Goal: Task Accomplishment & Management: Complete application form

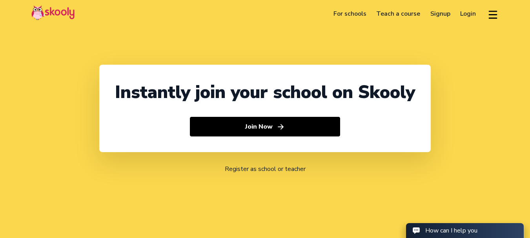
select select "91"
select select "India"
select select "[GEOGRAPHIC_DATA]/[GEOGRAPHIC_DATA]"
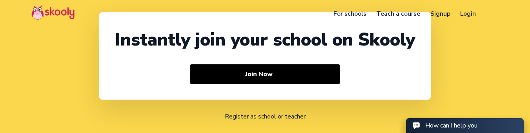
select select "91"
select select "India"
select select "[GEOGRAPHIC_DATA]/[GEOGRAPHIC_DATA]"
select select "91"
select select "[GEOGRAPHIC_DATA]"
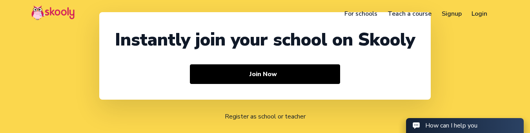
select select "[GEOGRAPHIC_DATA]/[GEOGRAPHIC_DATA]"
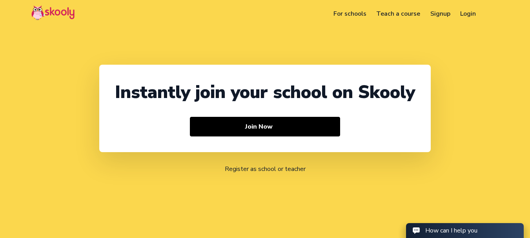
select select "91"
select select "[GEOGRAPHIC_DATA]"
select select "[GEOGRAPHIC_DATA]/[GEOGRAPHIC_DATA]"
click at [462, 15] on link "Login" at bounding box center [468, 13] width 26 height 13
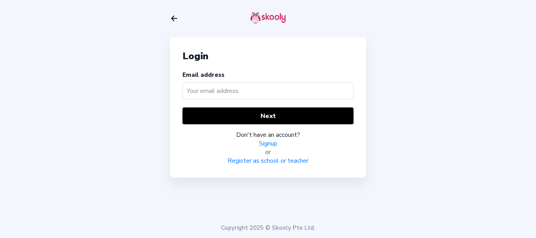
click at [264, 160] on link "Register as school or teacher" at bounding box center [267, 160] width 81 height 9
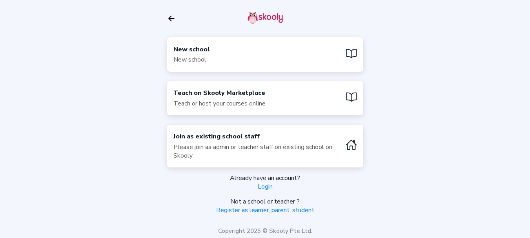
click at [195, 57] on div "New school" at bounding box center [191, 59] width 36 height 9
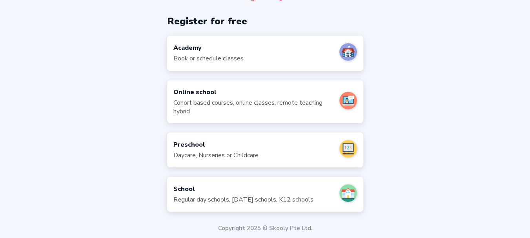
scroll to position [23, 0]
click at [194, 96] on div "Online school Cohort based courses, online classes, remote teaching, hybrid" at bounding box center [253, 101] width 160 height 28
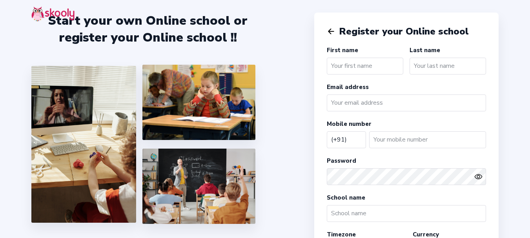
select select "IN"
click at [331, 33] on icon "Arrow Back" at bounding box center [331, 31] width 9 height 9
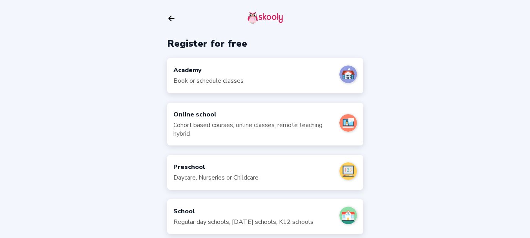
scroll to position [23, 0]
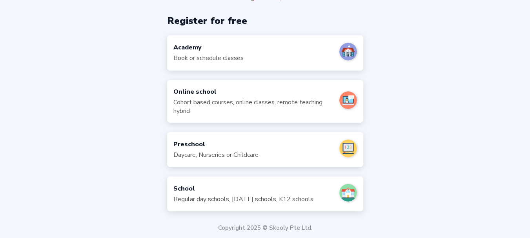
click at [194, 104] on div "Cohort based courses, online classes, remote teaching, hybrid" at bounding box center [253, 106] width 160 height 17
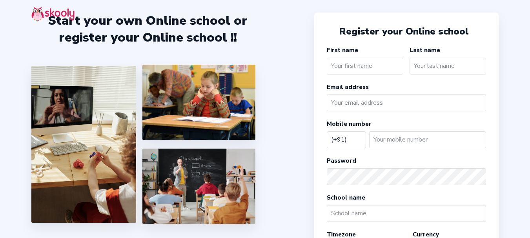
select select "IN"
click at [331, 30] on icon "Arrow Back" at bounding box center [331, 31] width 9 height 9
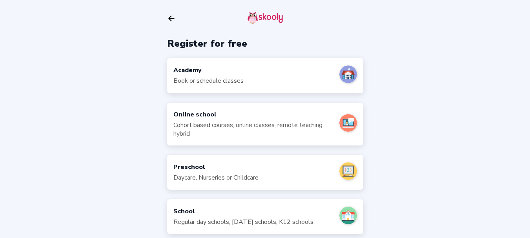
click at [171, 21] on icon "Arrow Back" at bounding box center [171, 18] width 9 height 9
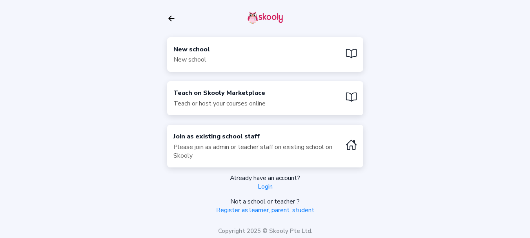
click at [490, 89] on div "New school New school Teach on Skooly Marketplace Teach or host your courses on…" at bounding box center [265, 120] width 530 height 241
click at [198, 55] on div "New school New school" at bounding box center [191, 54] width 36 height 19
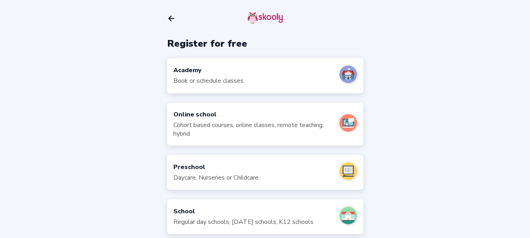
click at [171, 11] on div at bounding box center [265, 18] width 196 height 37
click at [173, 17] on icon "Arrow Back" at bounding box center [171, 18] width 9 height 9
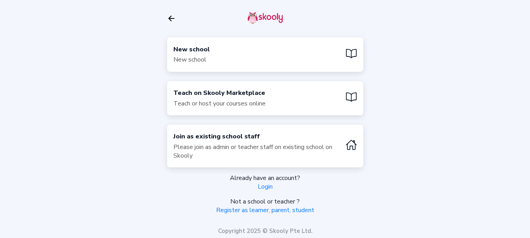
click at [208, 103] on div "Teach or host your courses online" at bounding box center [219, 103] width 92 height 9
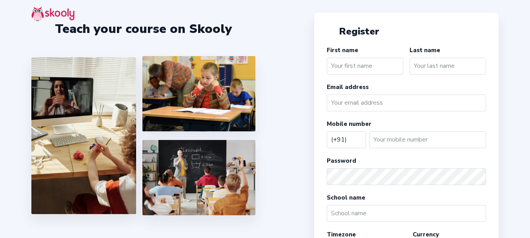
select select "IN"
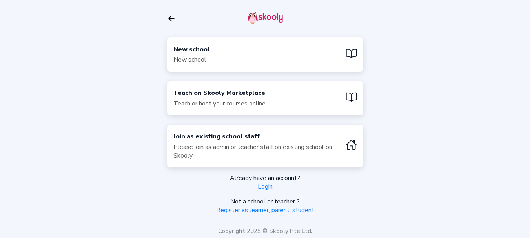
click at [207, 60] on div "New school" at bounding box center [191, 59] width 36 height 9
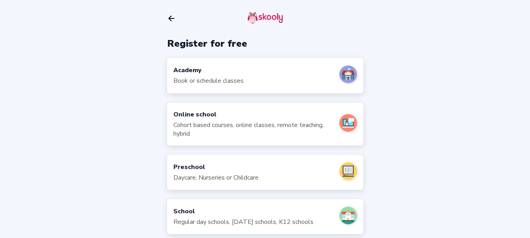
click at [477, 170] on div "Register for free Academy Book or schedule classes Online school Cohort based c…" at bounding box center [265, 130] width 530 height 261
click at [212, 168] on div "Preschool" at bounding box center [215, 167] width 85 height 9
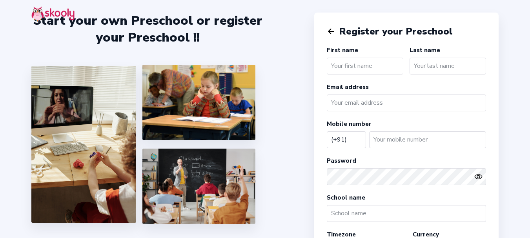
select select "IN"
type input "Test"
type input "Preschool"
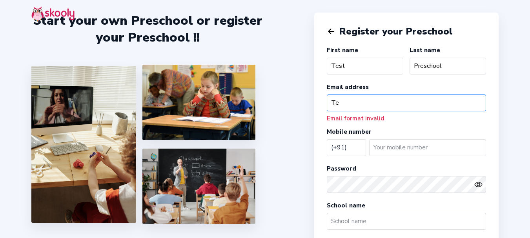
type input "T"
paste input "mailto:test4@mailinator.com"
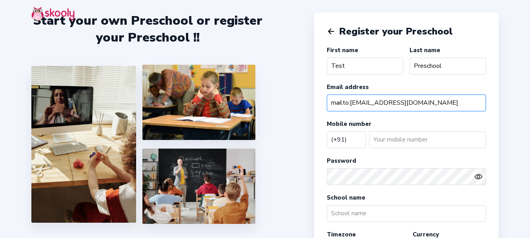
type input "mailto:test4@mailinator.com"
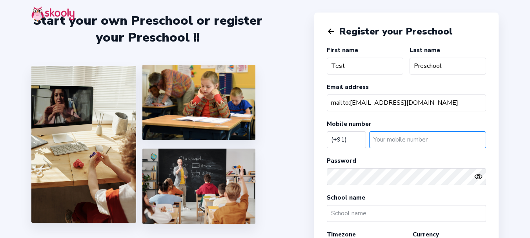
click at [395, 141] on input "number" at bounding box center [427, 139] width 117 height 17
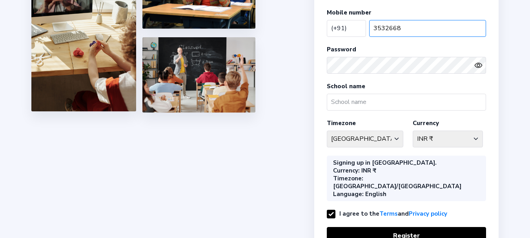
scroll to position [118, 0]
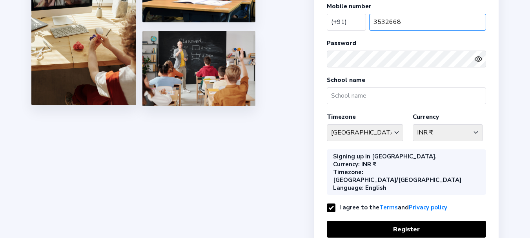
type input "3532668"
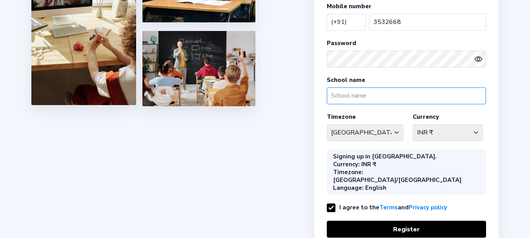
click at [358, 99] on input "text" at bounding box center [406, 95] width 159 height 17
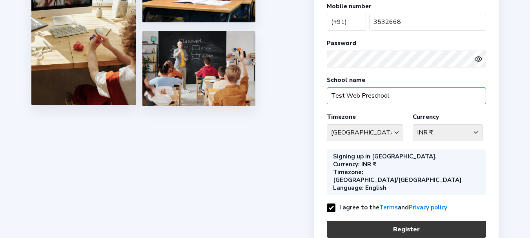
type input "Test Web Preschool"
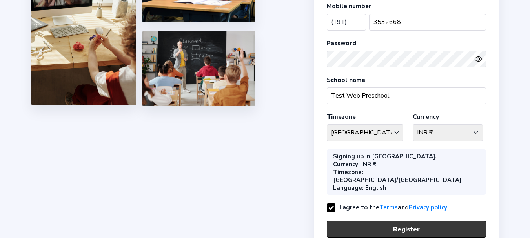
click at [397, 221] on button "Register" at bounding box center [406, 229] width 159 height 17
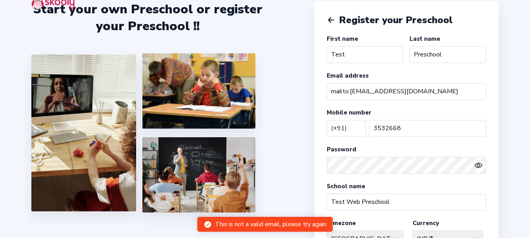
scroll to position [0, 0]
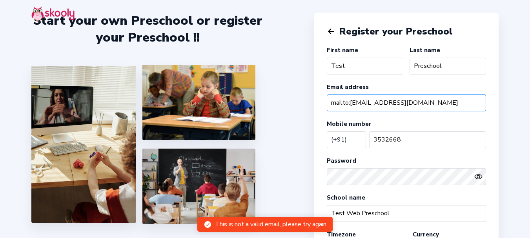
drag, startPoint x: 351, startPoint y: 102, endPoint x: 299, endPoint y: 98, distance: 51.9
click at [299, 98] on div "Start your own Preschool or register your Preschool !! Register your Preschool …" at bounding box center [265, 209] width 530 height 418
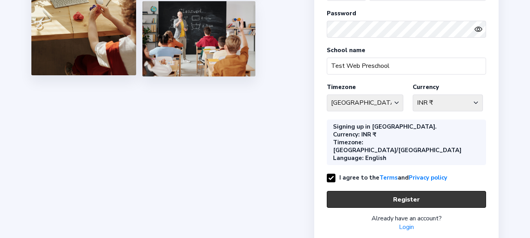
scroll to position [156, 0]
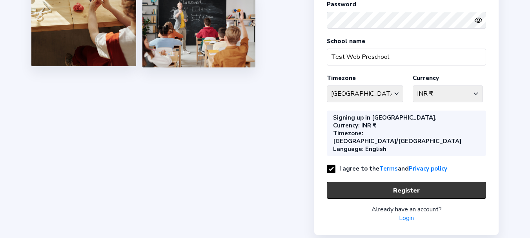
type input "test4@mailinator.com"
click at [352, 182] on button "Register" at bounding box center [406, 190] width 159 height 17
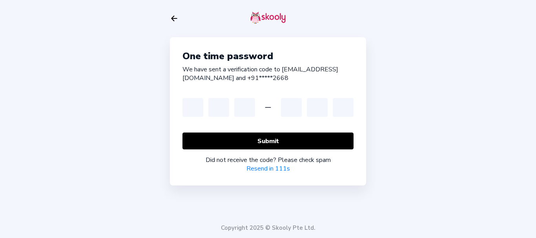
click at [409, 161] on div "One time password We have sent a verification code to te***@mailinator.com and …" at bounding box center [268, 119] width 536 height 238
click at [194, 108] on input "text" at bounding box center [192, 107] width 21 height 19
type input "3"
type input "5"
type input "3"
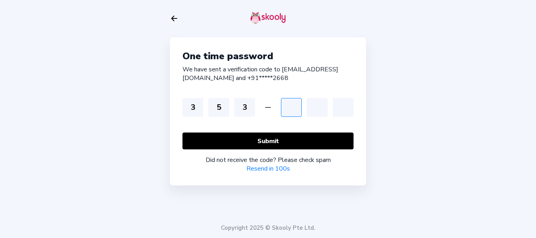
type input "5"
type input "3"
type input "2"
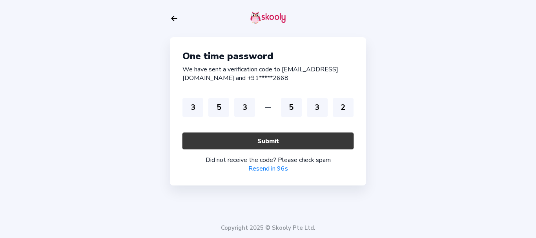
click at [222, 136] on button "Submit" at bounding box center [267, 141] width 171 height 17
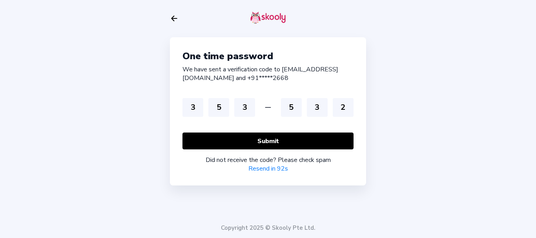
click at [302, 54] on div "One time password" at bounding box center [267, 56] width 171 height 13
click at [264, 169] on link "Resend code" at bounding box center [268, 168] width 36 height 9
click at [175, 19] on icon "Arrow Back" at bounding box center [174, 18] width 9 height 9
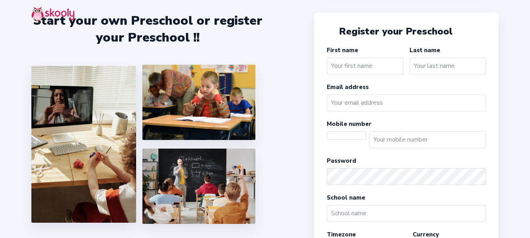
select select "IN"
select select "[GEOGRAPHIC_DATA]/[GEOGRAPHIC_DATA]"
select select "INR ₹"
select select "IN"
click at [328, 32] on icon "Arrow Back" at bounding box center [331, 31] width 9 height 9
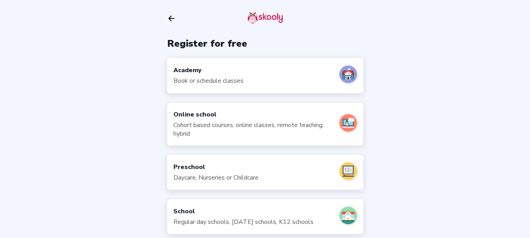
click at [200, 126] on div "Cohort based courses, online classes, remote teaching, hybrid" at bounding box center [253, 129] width 160 height 17
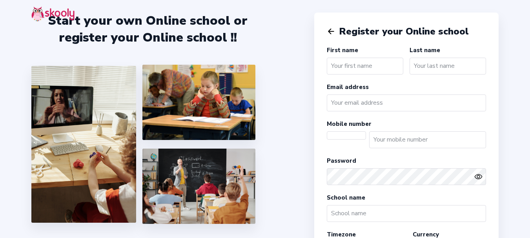
click at [360, 63] on input "text" at bounding box center [365, 66] width 76 height 17
select select "[GEOGRAPHIC_DATA]/[GEOGRAPHIC_DATA]"
select select "INR ₹"
select select "IN"
type input "Test"
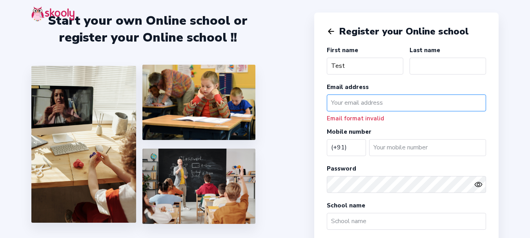
paste input "t"
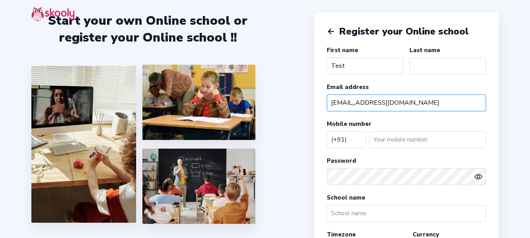
type input "[EMAIL_ADDRESS][DOMAIN_NAME]"
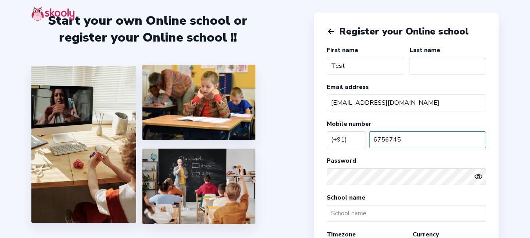
type input "6756745"
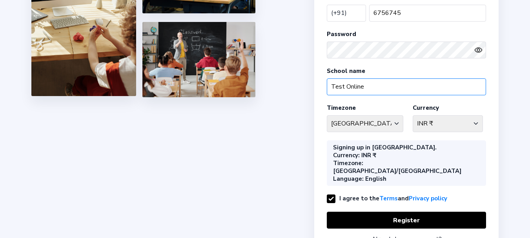
scroll to position [156, 0]
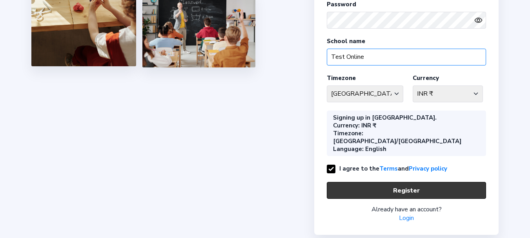
type input "Test Online"
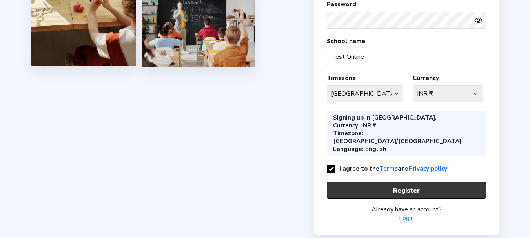
click at [369, 182] on button "Register" at bounding box center [406, 190] width 159 height 17
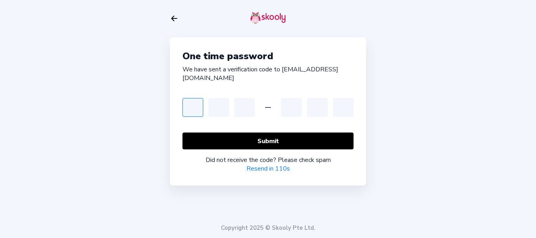
type input "3"
type input "4"
type input "5"
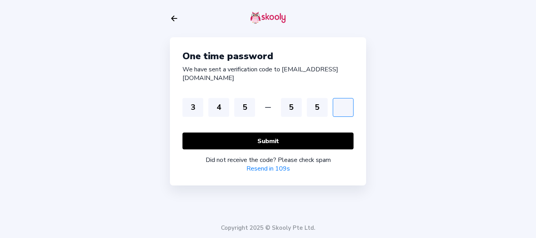
type input "1"
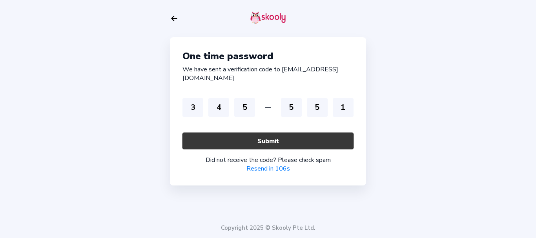
click at [265, 135] on button "Submit" at bounding box center [267, 141] width 171 height 17
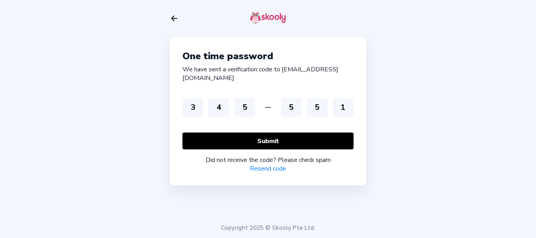
click at [278, 164] on link "Resend code" at bounding box center [268, 168] width 36 height 9
click at [173, 15] on icon "Arrow Back" at bounding box center [174, 18] width 9 height 9
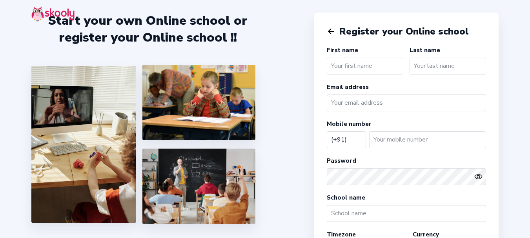
select select "IN"
click at [331, 31] on icon "Arrow Back" at bounding box center [331, 31] width 9 height 9
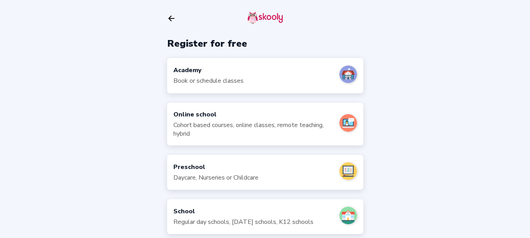
click at [208, 215] on div "School" at bounding box center [243, 211] width 140 height 9
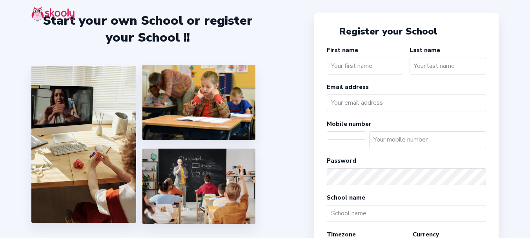
select select "[GEOGRAPHIC_DATA]/[GEOGRAPHIC_DATA]"
select select "INR ₹"
select select "IN"
click at [346, 68] on input "text" at bounding box center [365, 66] width 76 height 17
type input "Test"
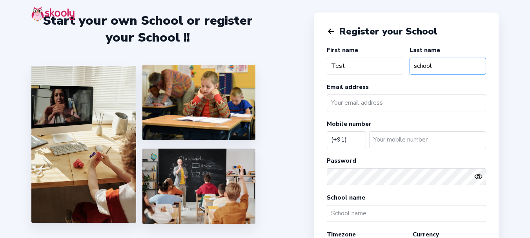
type input "school"
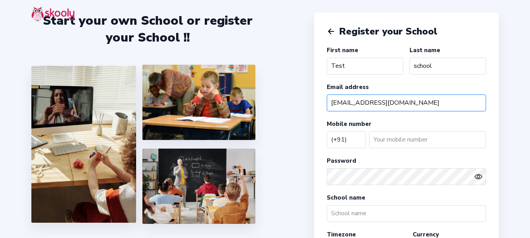
type input "test6@mailinator.com"
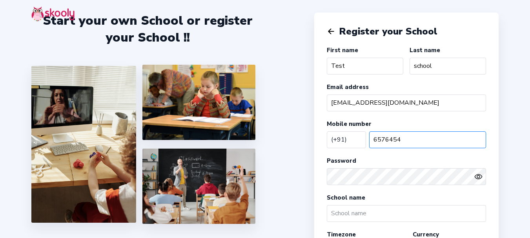
type input "6576454"
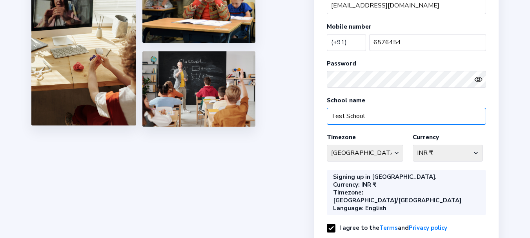
scroll to position [118, 0]
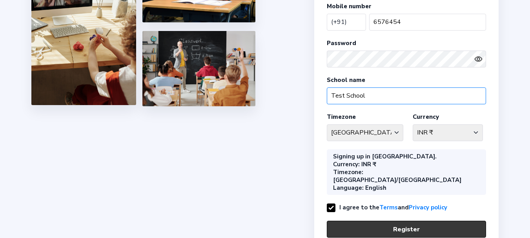
type input "Test School"
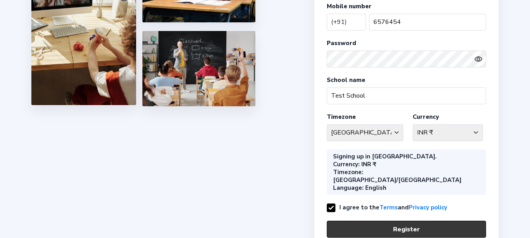
click at [382, 221] on button "Register" at bounding box center [406, 229] width 159 height 17
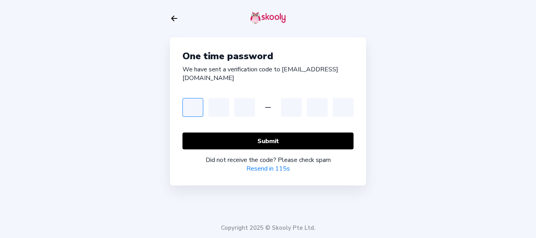
type input "3"
type input "5"
type input "2"
type input "4"
type input "5"
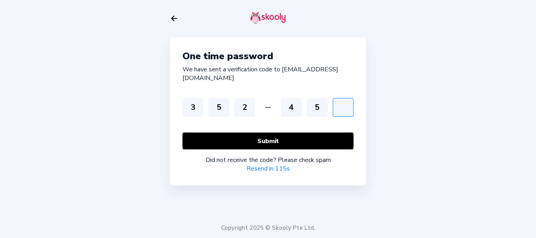
type input "5"
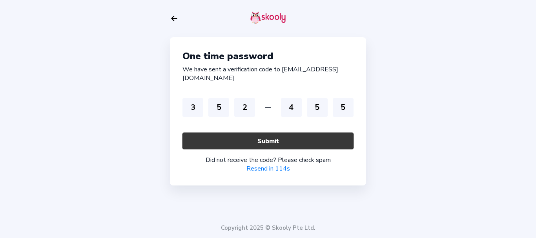
click at [259, 135] on button "Submit" at bounding box center [267, 141] width 171 height 17
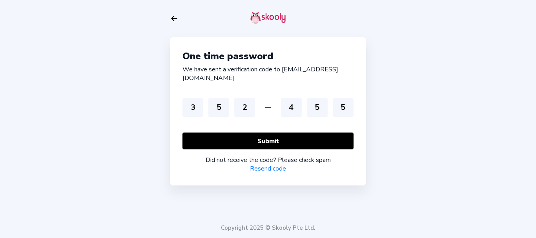
click at [170, 18] on icon "Arrow Back" at bounding box center [174, 18] width 9 height 9
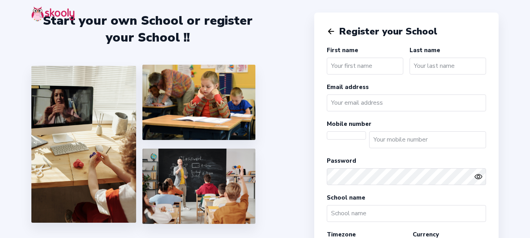
select select "[GEOGRAPHIC_DATA]/[GEOGRAPHIC_DATA]"
select select "INR ₹"
select select "IN"
click at [329, 32] on icon "arrow back outline" at bounding box center [331, 31] width 5 height 5
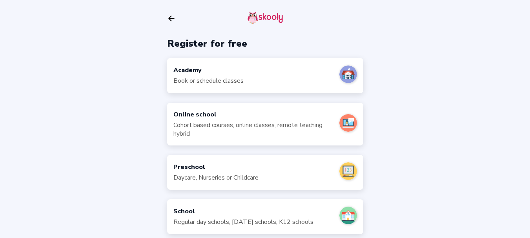
click at [266, 70] on div "Academy Book or schedule classes" at bounding box center [265, 75] width 196 height 35
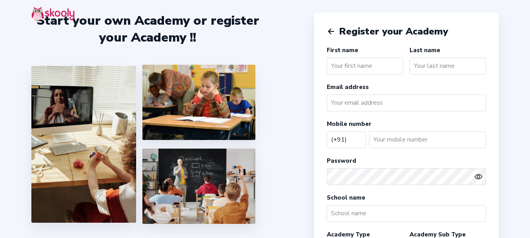
select select "IN"
type input "test"
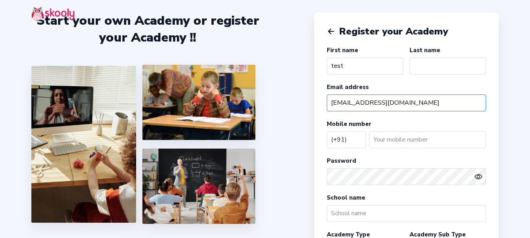
type input "test7@mailinator.com"
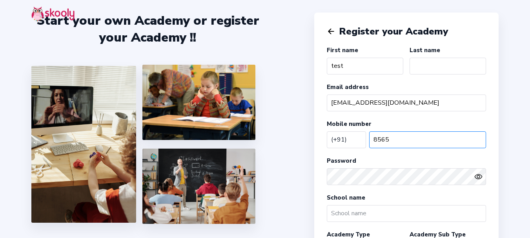
type input "8565"
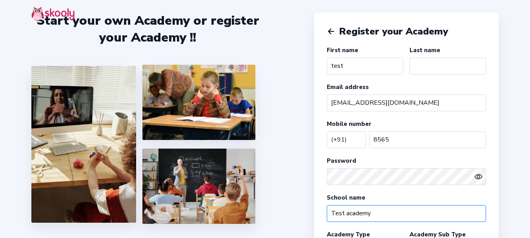
type input "Test academy"
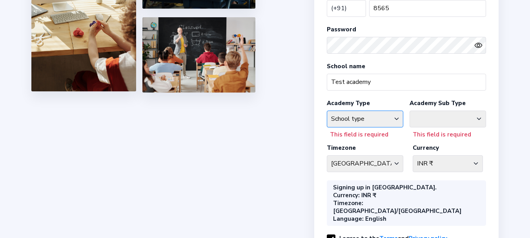
click at [349, 115] on select "School type Academic Afterschool Arts Dance Homeschool Language Martial Arts Mu…" at bounding box center [365, 119] width 76 height 17
select select "W"
click at [327, 111] on select "School type Academic Afterschool Arts Dance Homeschool Language Martial Arts Mu…" at bounding box center [365, 119] width 76 height 17
click at [475, 122] on select "Fitness Meditation Yoga" at bounding box center [447, 119] width 76 height 17
select select "FI"
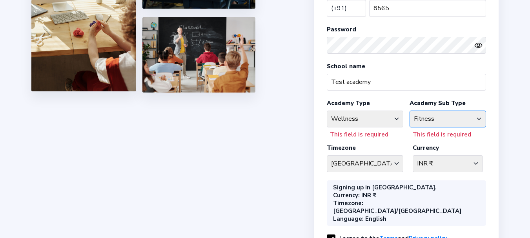
click at [409, 111] on select "Fitness Meditation Yoga" at bounding box center [447, 119] width 76 height 17
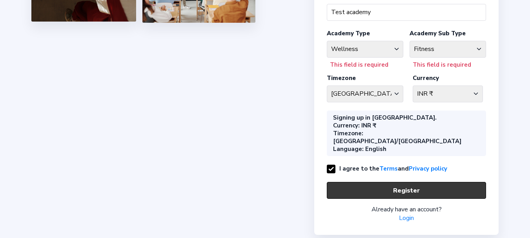
click at [392, 182] on button "Register" at bounding box center [406, 190] width 159 height 17
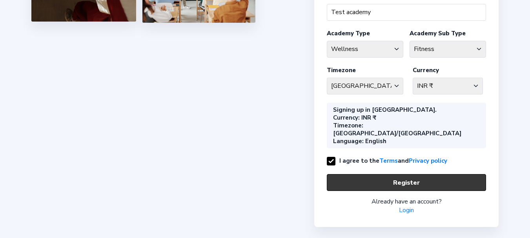
scroll to position [193, 0]
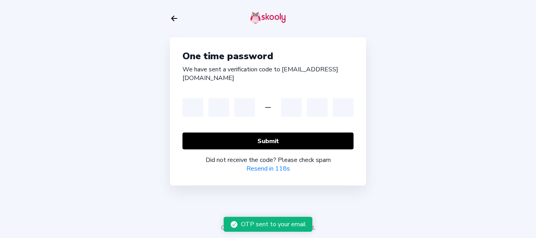
type input "3"
type input "4"
type input "5"
type input "2"
type input "4"
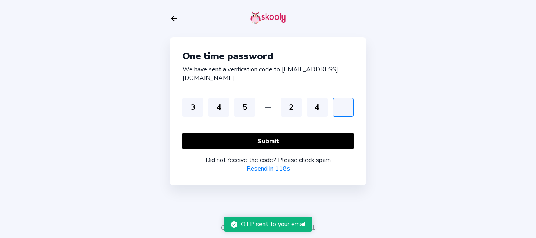
type input "5"
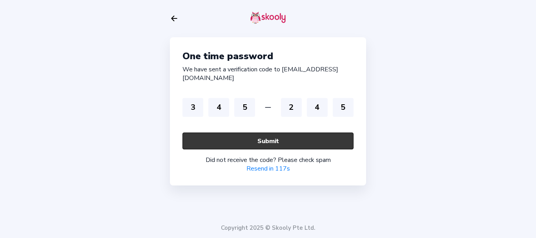
click at [310, 134] on button "Submit" at bounding box center [267, 141] width 171 height 17
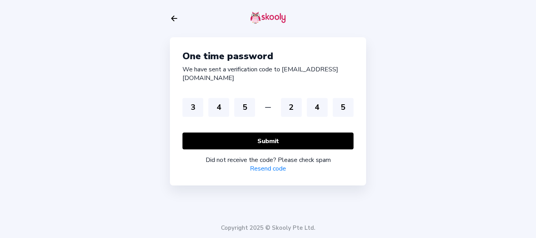
click at [257, 164] on link "Resend code" at bounding box center [268, 168] width 36 height 9
click at [177, 16] on icon "Arrow Back" at bounding box center [174, 18] width 9 height 9
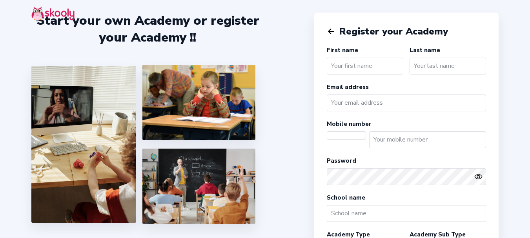
select select "IN"
select select "[GEOGRAPHIC_DATA]/[GEOGRAPHIC_DATA]"
select select "INR ₹"
select select "IN"
type input "Tets"
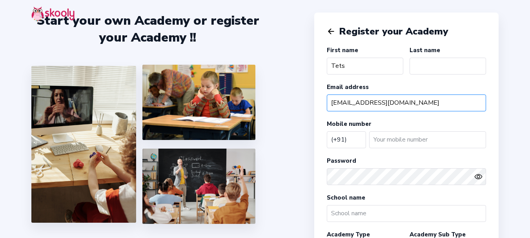
type input "[EMAIL_ADDRESS][DOMAIN_NAME]"
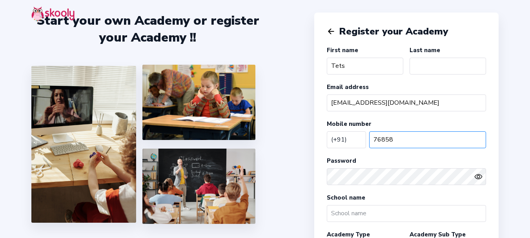
type input "76858"
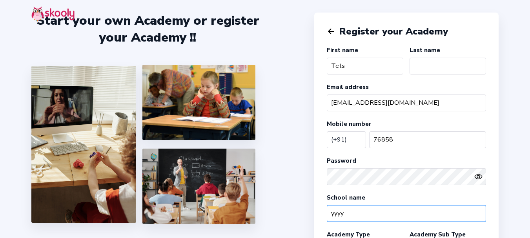
type input "yyyy"
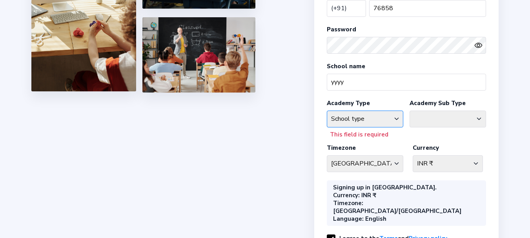
click at [356, 120] on select "School type Academic Afterschool Arts Dance Homeschool Language Martial Arts Mu…" at bounding box center [365, 119] width 76 height 17
select select "MA"
click at [327, 111] on select "School type Academic Afterschool Arts Dance Homeschool Language Martial Arts Mu…" at bounding box center [365, 119] width 76 height 17
click at [429, 115] on select "Akido Boxing [DEMOGRAPHIC_DATA] Jujitsu General Martial Arts Judo Karate Krav M…" at bounding box center [447, 119] width 76 height 17
select select "WR"
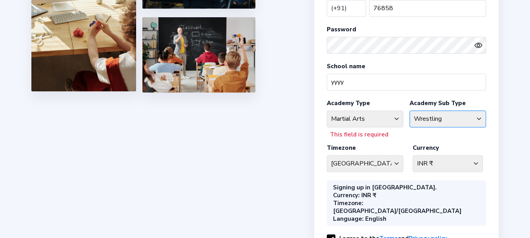
click at [409, 111] on select "Akido Boxing [DEMOGRAPHIC_DATA] Jujitsu General Martial Arts Judo Karate Krav M…" at bounding box center [447, 119] width 76 height 17
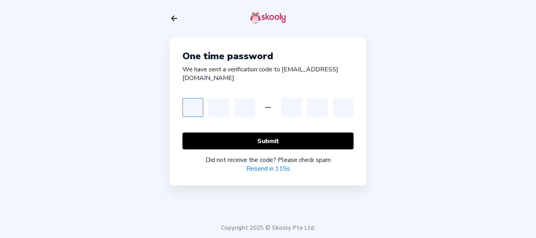
type input "4"
type input "5"
type input "2"
type input "4"
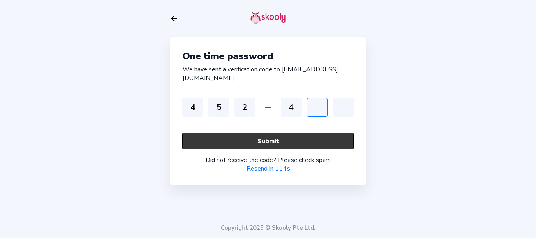
type input "6"
type input "2"
click at [267, 133] on button "Submit" at bounding box center [267, 141] width 171 height 17
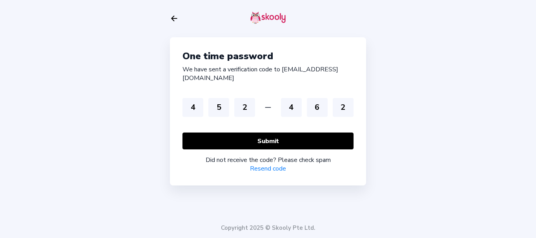
click at [276, 164] on link "Resend code" at bounding box center [268, 168] width 36 height 9
